Goal: Contribute content

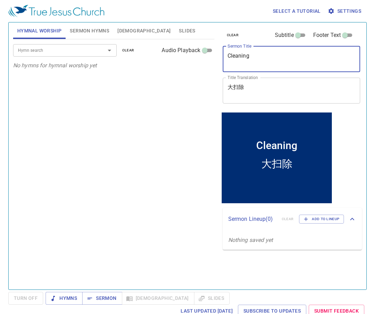
click at [246, 62] on textarea "Cleaning" at bounding box center [291, 58] width 128 height 13
click at [234, 55] on textarea "Cleaning" at bounding box center [291, 58] width 128 height 13
paste textarea "Topic & Hymns for tonight: 靈恩大會 Spiritual Convocation 421,469"
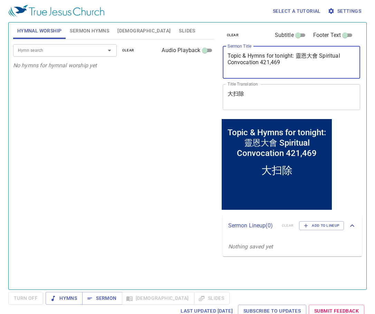
drag, startPoint x: 294, startPoint y: 53, endPoint x: 316, endPoint y: 54, distance: 22.1
click at [316, 54] on textarea "Topic & Hymns for tonight: 靈恩大會 Spiritual Convocation 421,469" at bounding box center [291, 62] width 128 height 20
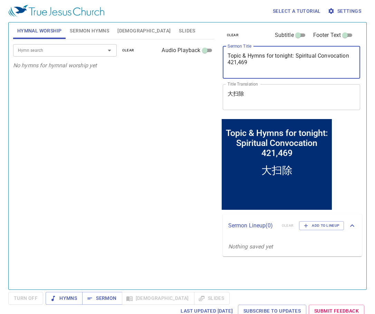
type textarea "Topic & Hymns for tonight: Spiritual Convocation 421,469"
click at [234, 93] on textarea "大扫除" at bounding box center [291, 96] width 128 height 13
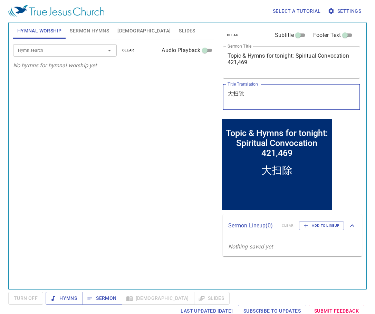
click at [235, 93] on textarea "大扫除" at bounding box center [291, 96] width 128 height 13
click at [250, 92] on textarea "大扫除" at bounding box center [291, 96] width 128 height 13
drag, startPoint x: 250, startPoint y: 93, endPoint x: 222, endPoint y: 92, distance: 27.6
click at [222, 92] on div "大扫除 x Title Translation" at bounding box center [291, 97] width 138 height 26
paste textarea "靈恩大會"
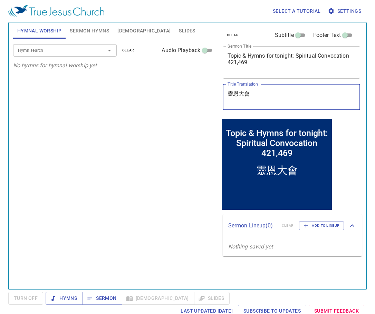
type textarea "靈恩大會"
click at [295, 55] on textarea "Topic & Hymns for tonight: Spiritual Convocation 421,469" at bounding box center [291, 62] width 128 height 20
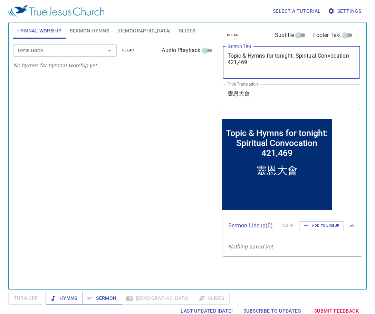
click at [293, 54] on textarea "Topic & Hymns for tonight: Spiritual Convocation 421,469" at bounding box center [291, 62] width 128 height 20
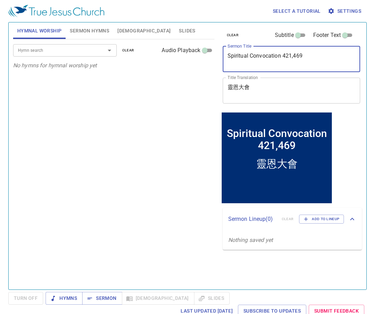
type textarea "Spiritual Convocation 421,469"
drag, startPoint x: 282, startPoint y: 55, endPoint x: 305, endPoint y: 55, distance: 22.8
click at [305, 55] on textarea "Spiritual Convocation 421,469" at bounding box center [291, 58] width 128 height 13
click at [62, 49] on input "Hymn search" at bounding box center [54, 50] width 79 height 8
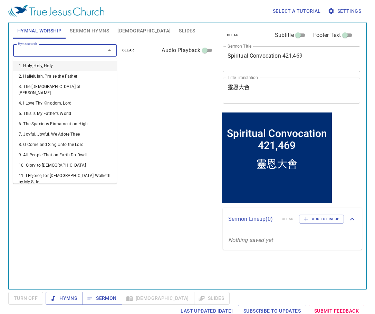
click at [90, 29] on span "Sermon Hymns" at bounding box center [89, 31] width 39 height 9
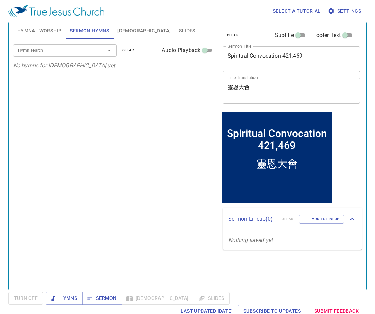
click at [46, 53] on input "Hymn search" at bounding box center [54, 50] width 79 height 8
paste input "421,469"
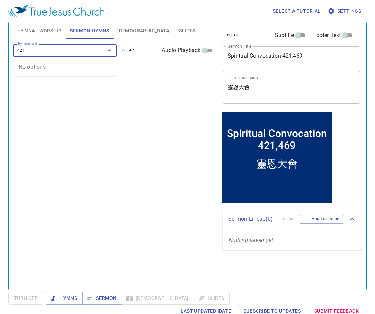
type input "421"
click at [0, 0] on li "421. Come to the Feast" at bounding box center [0, 0] width 0 height 0
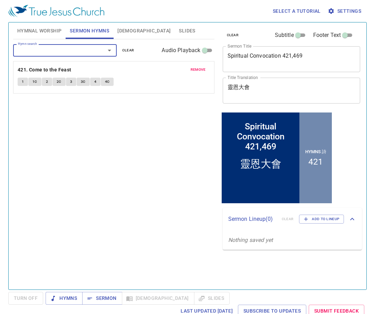
click at [48, 50] on input "Hymn search" at bounding box center [54, 50] width 79 height 8
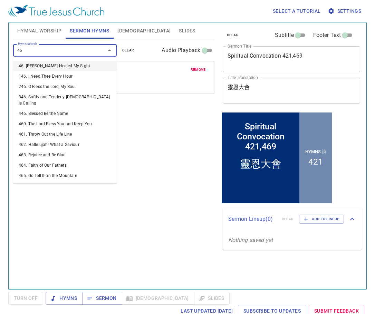
type input "469"
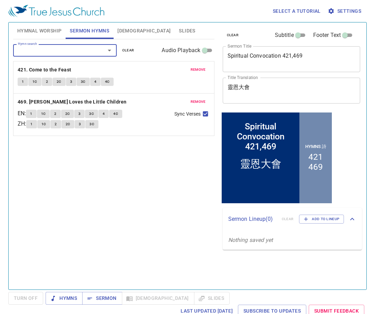
click at [211, 49] on input "Audio Playback" at bounding box center [204, 52] width 25 height 8
checkbox input "true"
select select "1"
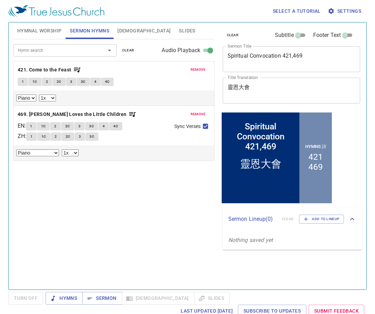
click at [314, 55] on textarea "Spiritual Convocation 421,469" at bounding box center [291, 58] width 128 height 13
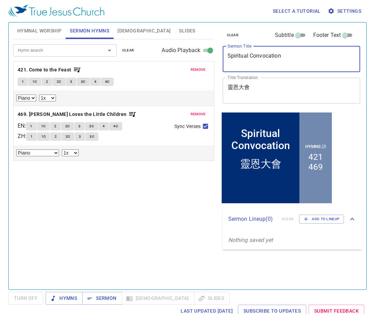
type textarea "Spiritual Convocation"
